Goal: Task Accomplishment & Management: Use online tool/utility

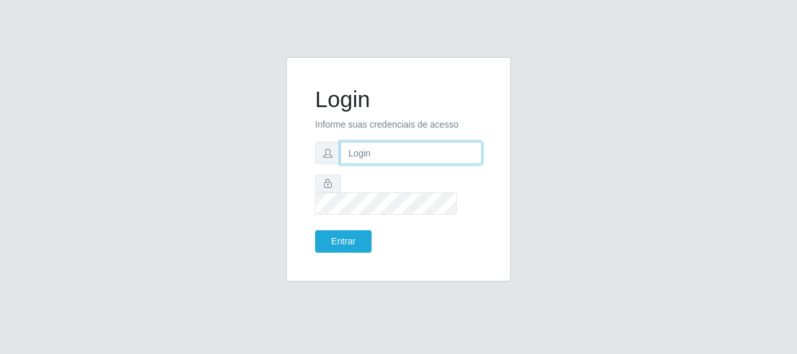
click at [424, 164] on input "text" at bounding box center [411, 153] width 142 height 22
type input "[EMAIL_ADDRESS][DOMAIN_NAME]"
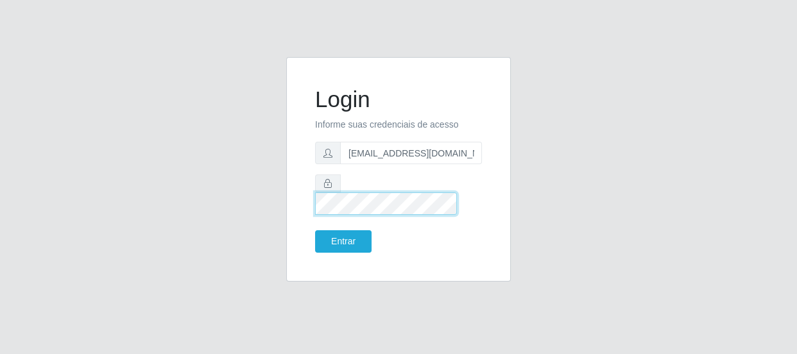
click at [315, 230] on button "Entrar" at bounding box center [343, 241] width 56 height 22
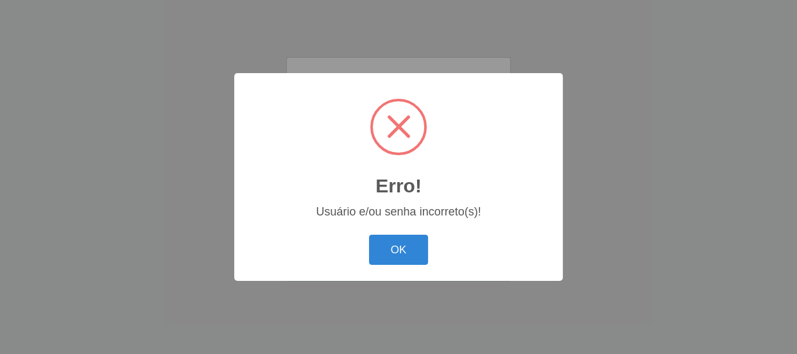
click at [369, 235] on button "OK" at bounding box center [399, 250] width 60 height 30
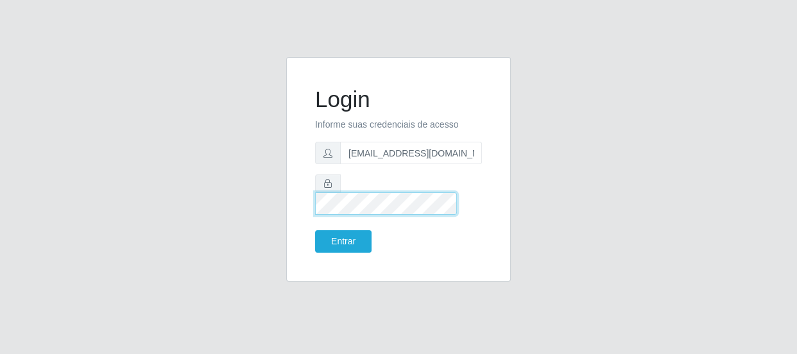
click at [315, 230] on button "Entrar" at bounding box center [343, 241] width 56 height 22
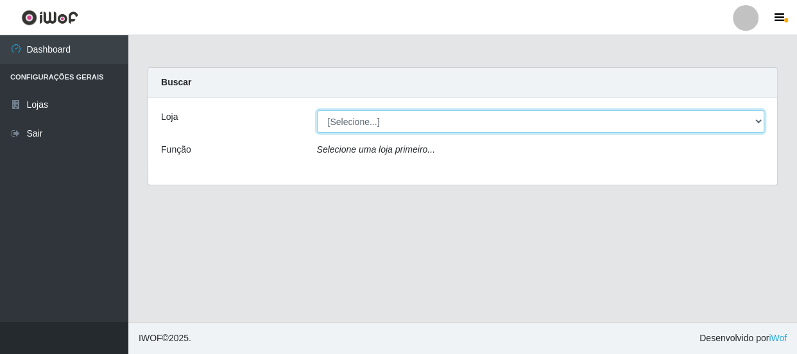
click at [755, 123] on select "[Selecione...] Hiper Queiroz - [GEOGRAPHIC_DATA]" at bounding box center [541, 121] width 448 height 22
select select "513"
click at [317, 110] on select "[Selecione...] Hiper Queiroz - [GEOGRAPHIC_DATA]" at bounding box center [541, 121] width 448 height 22
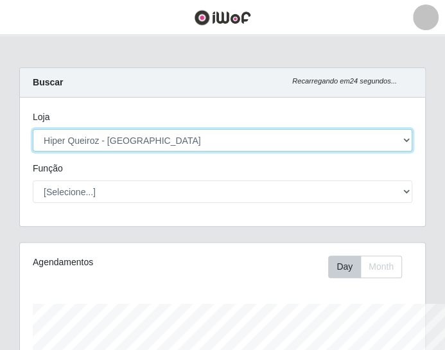
scroll to position [641762, 641623]
